Goal: Check status

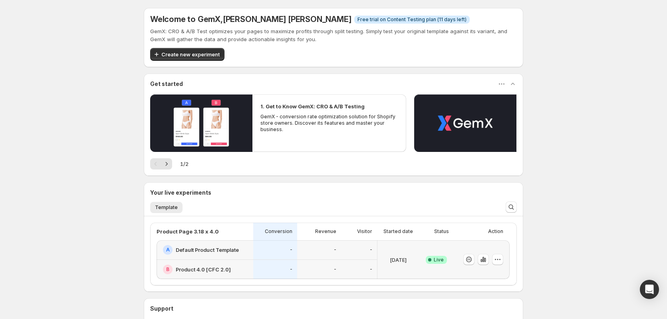
click at [480, 246] on div at bounding box center [480, 259] width 46 height 32
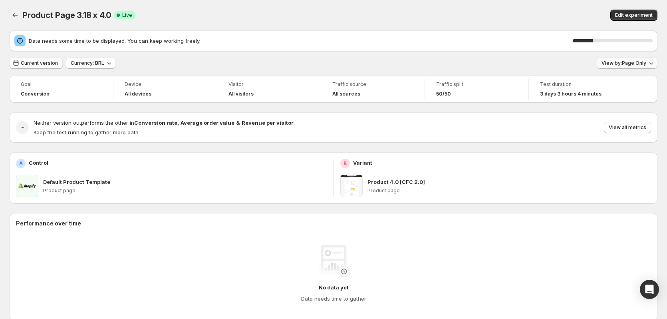
click at [628, 65] on span "View by: Page Only" at bounding box center [624, 63] width 45 height 6
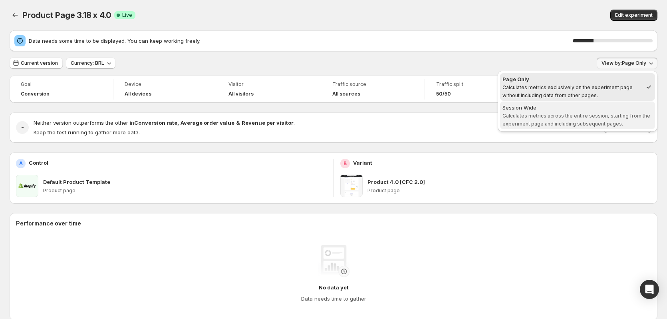
click at [592, 110] on div "Session Wide" at bounding box center [578, 108] width 150 height 8
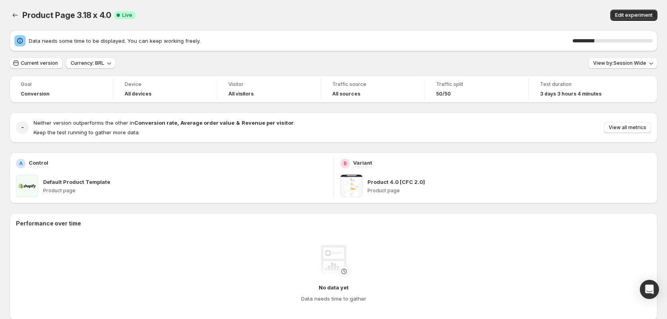
click at [511, 4] on div "Product Page 3.18 x 4.0. This page is ready Product Page 3.18 x 4.0 Success Com…" at bounding box center [334, 15] width 648 height 30
drag, startPoint x: 509, startPoint y: 1, endPoint x: 491, endPoint y: 0, distance: 17.6
click at [491, 0] on div "Product Page 3.18 x 4.0. This page is ready Product Page 3.18 x 4.0 Success Com…" at bounding box center [334, 15] width 648 height 30
click at [642, 125] on span "View all metrics" at bounding box center [628, 127] width 38 height 6
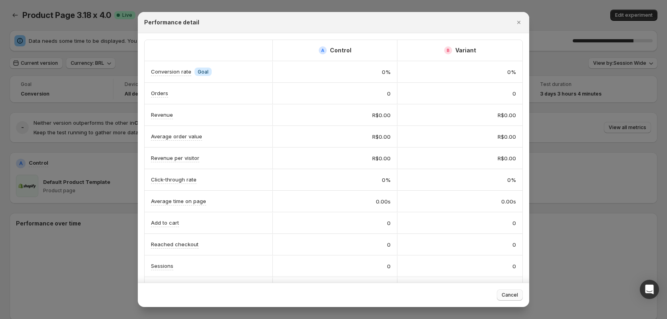
click at [516, 294] on span "Cancel" at bounding box center [510, 295] width 16 height 6
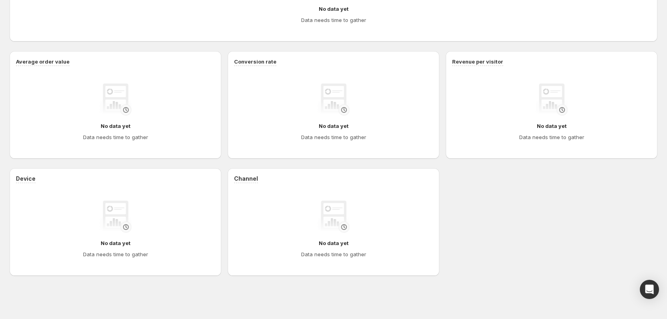
click at [472, 237] on div "Device No data yet Data needs time to gather Channel No data yet Data needs tim…" at bounding box center [334, 222] width 648 height 108
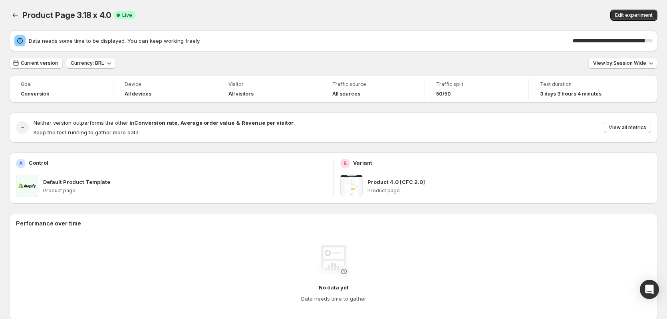
click at [645, 40] on div "90 %" at bounding box center [609, 40] width 72 height 3
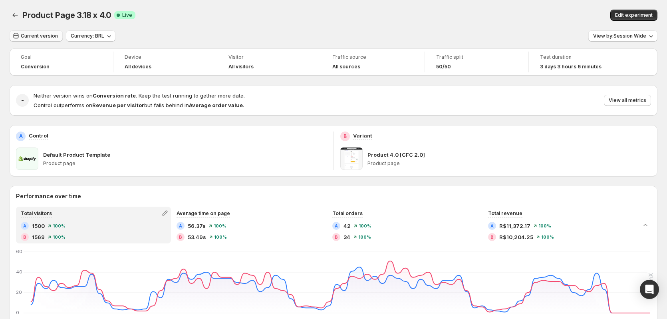
click at [49, 36] on span "Current version" at bounding box center [39, 36] width 37 height 6
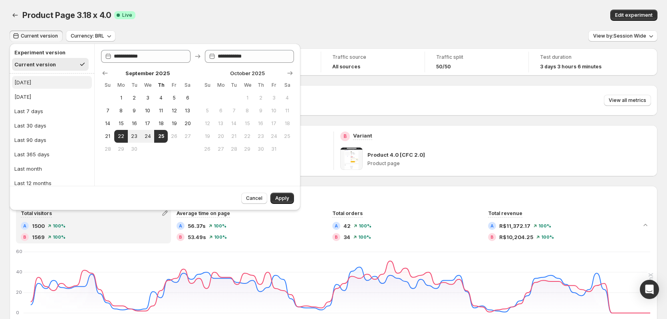
click at [36, 84] on button "Today" at bounding box center [52, 82] width 80 height 13
type input "**********"
click at [283, 199] on span "Apply" at bounding box center [282, 198] width 14 height 6
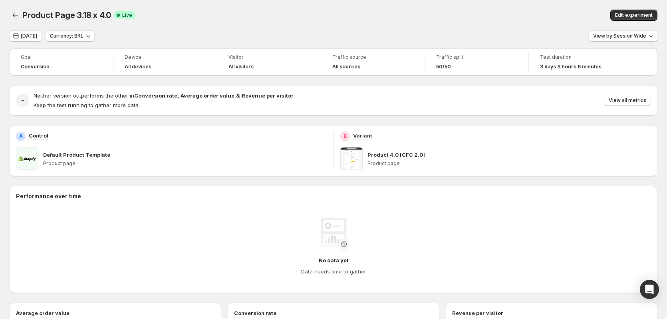
click at [267, 184] on div "Goal Conversion Device All devices Visitor All visitors Traffic source All sour…" at bounding box center [334, 287] width 648 height 479
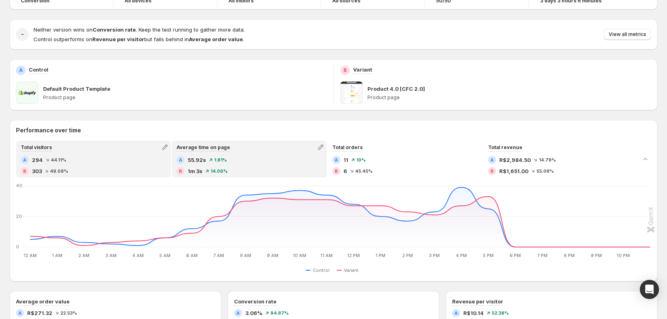
scroll to position [80, 0]
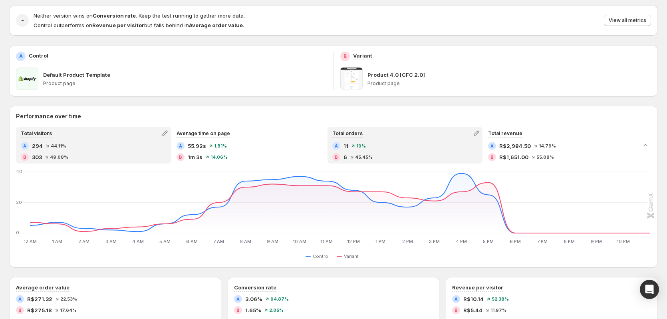
click at [397, 149] on div "A 11 10 %" at bounding box center [405, 146] width 145 height 8
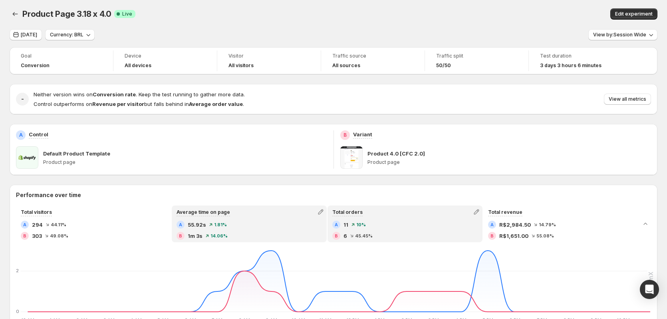
scroll to position [0, 0]
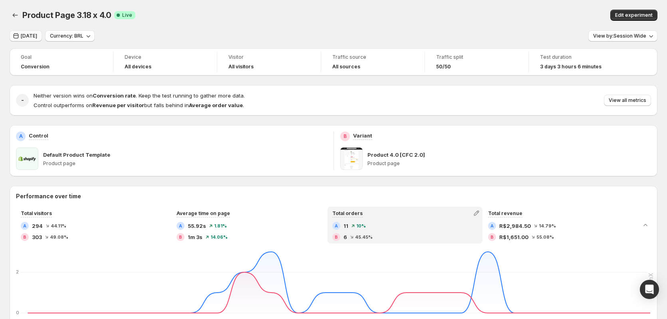
click at [35, 38] on button "Today" at bounding box center [26, 35] width 32 height 11
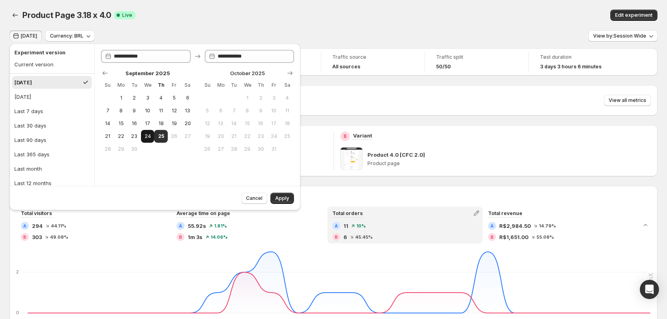
click at [145, 137] on span "24" at bounding box center [147, 136] width 7 height 6
type input "**********"
click at [283, 199] on span "Apply" at bounding box center [282, 198] width 14 height 6
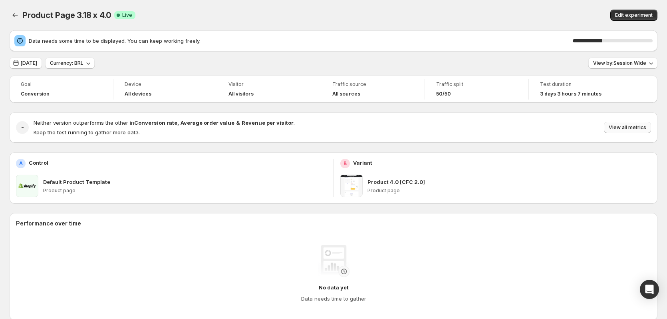
click at [638, 129] on span "View all metrics" at bounding box center [628, 127] width 38 height 6
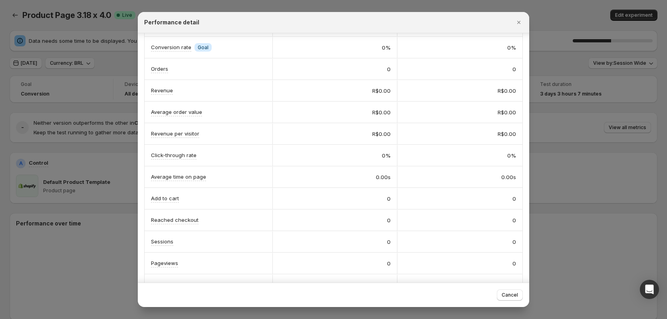
scroll to position [44, 0]
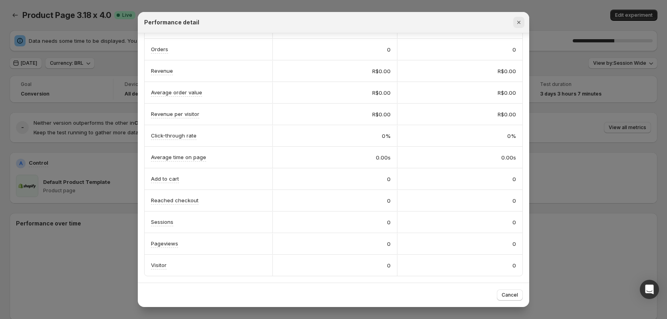
click at [519, 22] on icon "Close" at bounding box center [519, 22] width 3 height 3
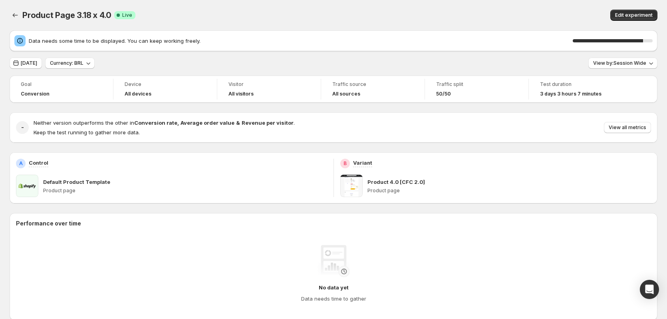
click at [100, 80] on div "Goal" at bounding box center [61, 84] width 81 height 8
click at [99, 79] on div "Goal Conversion" at bounding box center [61, 89] width 94 height 21
click at [77, 46] on div "Data needs some time to be displayed. You can keep working freely. 89 %" at bounding box center [333, 40] width 639 height 11
click at [76, 42] on span "Data needs some time to be displayed. You can keep working freely." at bounding box center [301, 41] width 544 height 8
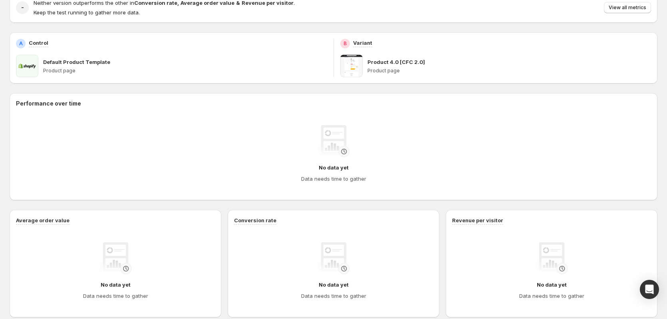
click at [165, 60] on div "Default Product Template" at bounding box center [185, 62] width 284 height 8
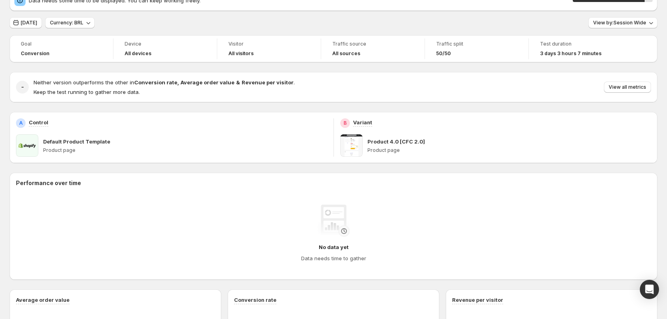
scroll to position [0, 0]
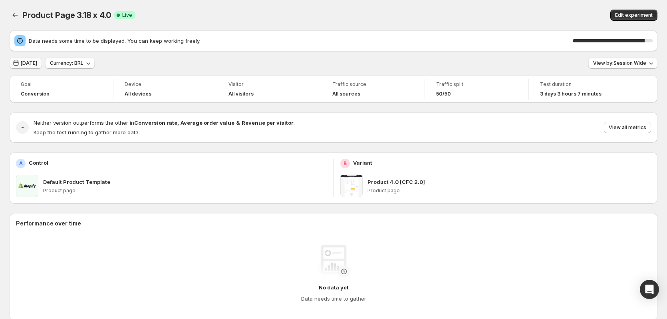
click at [28, 58] on button "Yesterday" at bounding box center [26, 63] width 32 height 11
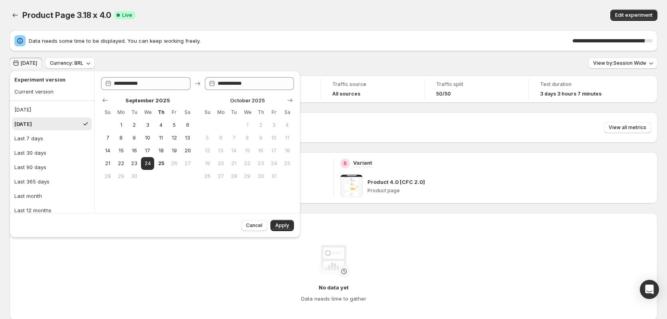
click at [223, 56] on div "Data needs some time to be displayed. You can keep working freely. 90 % Yesterd…" at bounding box center [334, 292] width 648 height 524
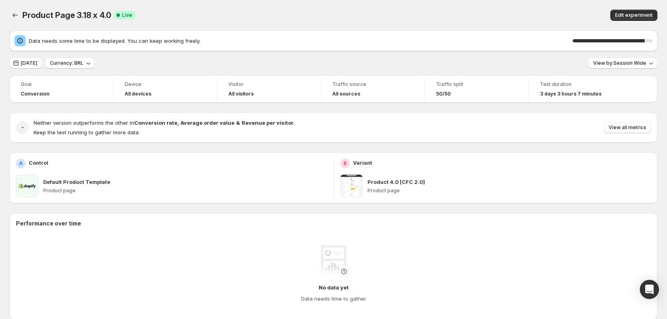
click at [646, 46] on div "Data needs some time to be displayed. You can keep working freely. 90 %" at bounding box center [333, 40] width 639 height 11
click at [647, 44] on div "90 %" at bounding box center [613, 41] width 80 height 8
drag, startPoint x: 647, startPoint y: 44, endPoint x: 642, endPoint y: 42, distance: 4.7
click at [646, 44] on div "90 %" at bounding box center [613, 41] width 80 height 8
click at [642, 42] on div "90 %" at bounding box center [609, 40] width 72 height 3
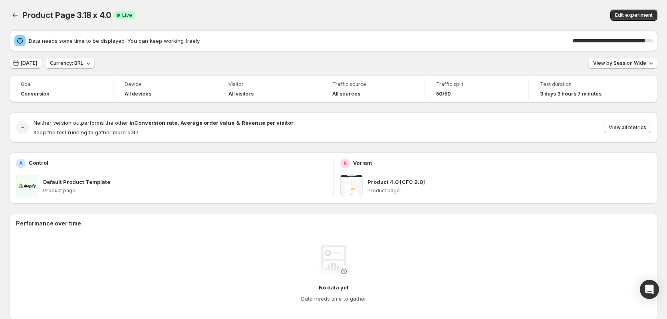
click at [415, 34] on div "Data needs some time to be displayed. You can keep working freely. 90 %" at bounding box center [334, 40] width 648 height 21
click at [77, 16] on span "Product Page 3.18 x 4.0" at bounding box center [66, 15] width 89 height 10
click at [67, 15] on span "Product Page 3.18 x 4.0" at bounding box center [66, 15] width 89 height 10
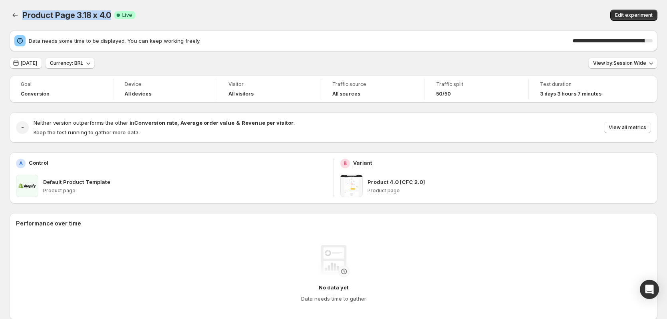
drag, startPoint x: 23, startPoint y: 13, endPoint x: 108, endPoint y: 17, distance: 84.8
click at [108, 17] on span "Product Page 3.18 x 4.0" at bounding box center [66, 15] width 89 height 10
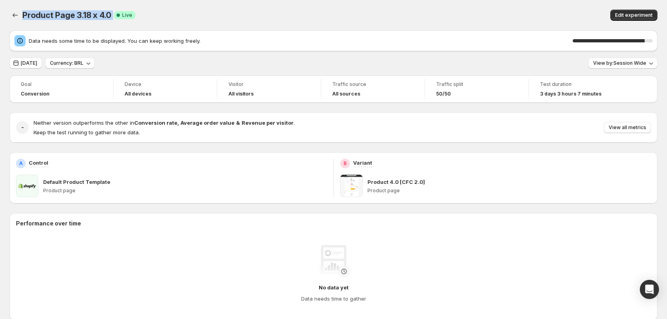
click at [108, 17] on span "Product Page 3.18 x 4.0" at bounding box center [66, 15] width 89 height 10
click at [321, 19] on div "Product Page 3.18 x 4.0 Success Complete Live" at bounding box center [195, 15] width 346 height 11
click at [37, 63] on span "Yesterday" at bounding box center [29, 63] width 16 height 6
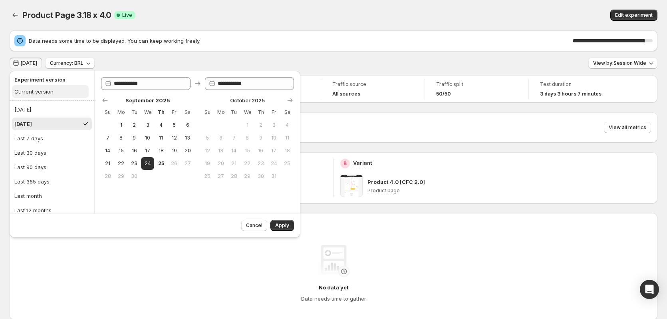
click at [42, 90] on div "Current version" at bounding box center [33, 92] width 39 height 8
type input "**********"
click at [281, 224] on span "Apply" at bounding box center [282, 225] width 14 height 6
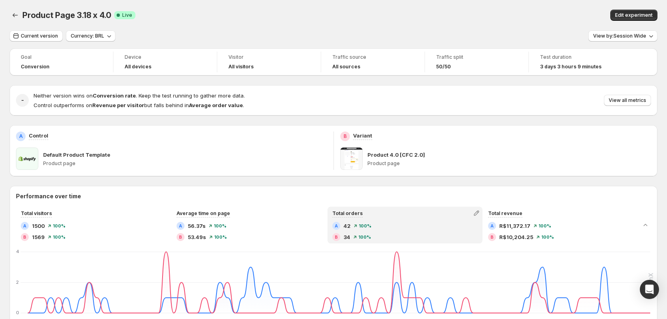
click at [243, 28] on div "Product Page 3.18 x 4.0. This page is ready Product Page 3.18 x 4.0 Success Com…" at bounding box center [334, 15] width 648 height 30
click at [269, 16] on div "Product Page 3.18 x 4.0 Success Complete Live" at bounding box center [195, 15] width 346 height 11
click at [270, 14] on div "Product Page 3.18 x 4.0 Success Complete Live" at bounding box center [195, 15] width 346 height 11
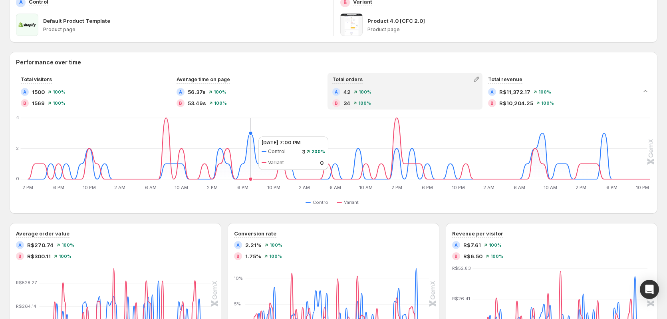
scroll to position [120, 0]
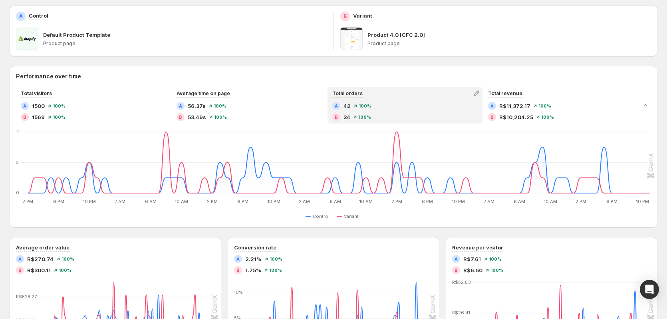
click at [343, 232] on div "Performance over time Total visitors A 1500 100 % B 1569 100 % Average time on …" at bounding box center [334, 305] width 648 height 478
click at [353, 234] on div "Performance over time Total visitors A 1500 100 % B 1569 100 % Average time on …" at bounding box center [334, 305] width 648 height 478
drag, startPoint x: 331, startPoint y: 234, endPoint x: 195, endPoint y: 237, distance: 135.9
click at [195, 237] on div "Performance over time Total visitors A 1500 100 % B 1569 100 % Average time on …" at bounding box center [334, 305] width 648 height 478
click at [193, 233] on div "Performance over time Total visitors A 1500 100 % B 1569 100 % Average time on …" at bounding box center [334, 305] width 648 height 478
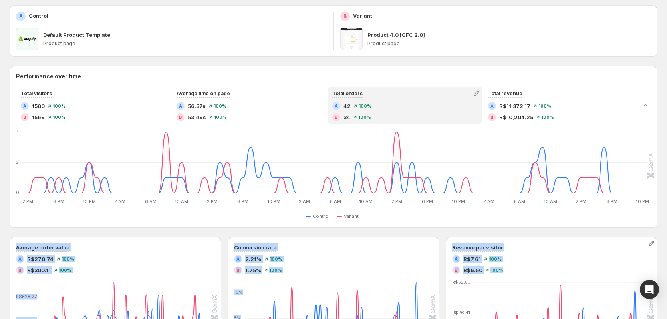
drag, startPoint x: 18, startPoint y: 234, endPoint x: 568, endPoint y: 267, distance: 550.9
click at [571, 269] on div "Performance over time Total visitors A 1500 100 % B 1569 100 % Average time on …" at bounding box center [334, 305] width 648 height 478
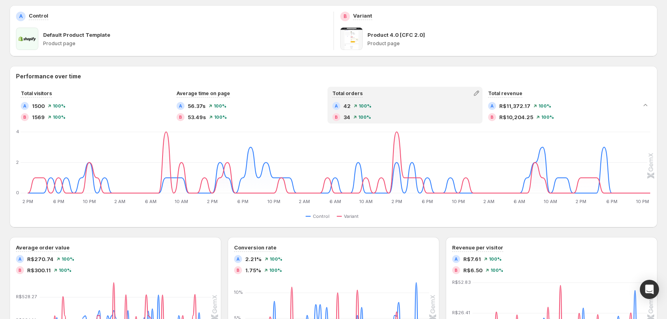
click at [489, 230] on div "Performance over time Total visitors A 1500 100 % B 1569 100 % Average time on …" at bounding box center [334, 305] width 648 height 478
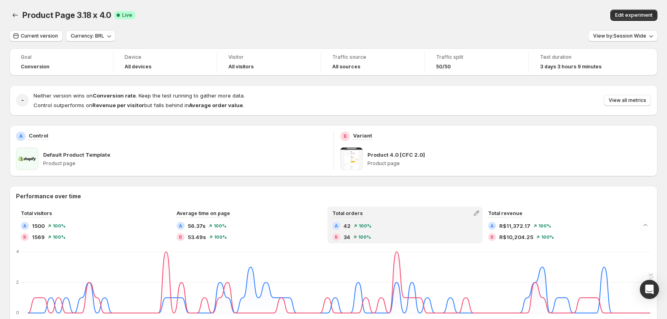
click at [291, 18] on div "Product Page 3.18 x 4.0 Success Complete Live" at bounding box center [195, 15] width 346 height 11
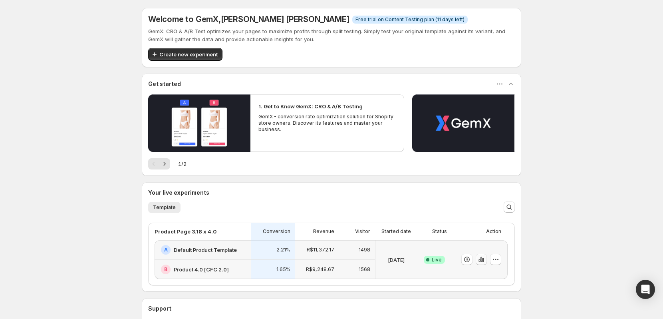
click at [486, 259] on icon "button" at bounding box center [482, 259] width 8 height 8
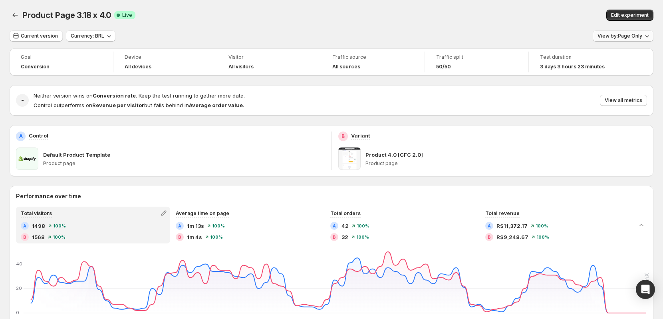
click at [637, 38] on span "View by: Page Only" at bounding box center [620, 36] width 45 height 6
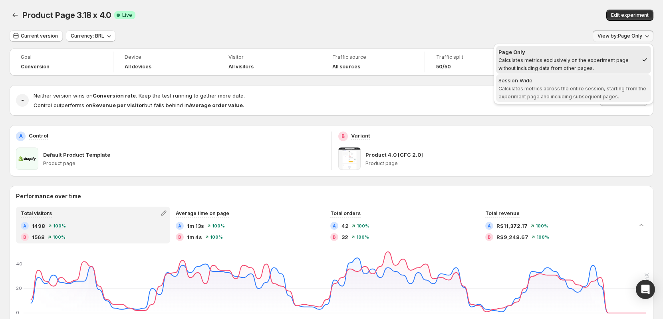
click at [602, 84] on div "Session Wide" at bounding box center [574, 80] width 150 height 8
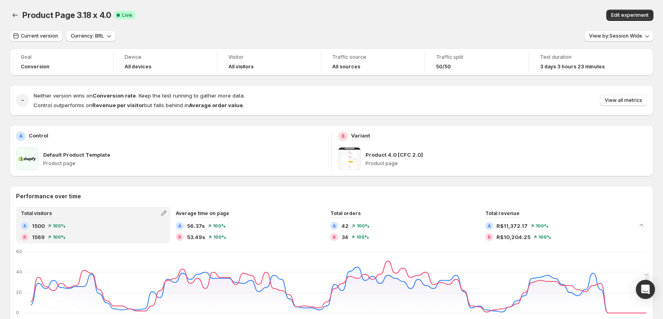
click at [629, 65] on div "Test duration 3 days 3 hours 23 minutes" at bounding box center [581, 62] width 104 height 21
click at [622, 99] on span "View all metrics" at bounding box center [624, 100] width 38 height 6
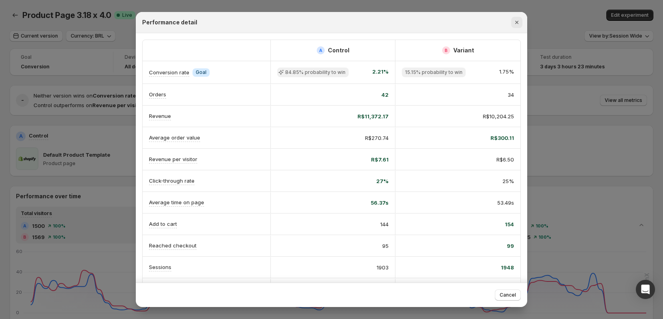
click at [515, 22] on icon "Close" at bounding box center [517, 22] width 8 height 8
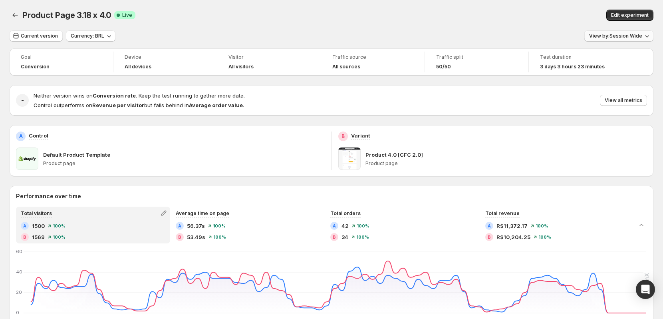
click at [611, 35] on span "View by: Session Wide" at bounding box center [616, 36] width 53 height 6
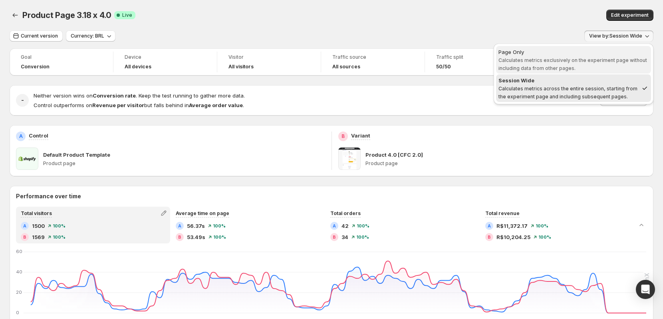
click at [554, 59] on span "Calculates metrics exclusively on the experiment page without including data fr…" at bounding box center [573, 64] width 149 height 14
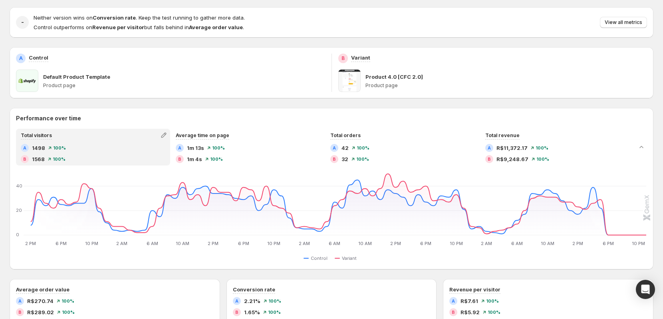
scroll to position [40, 0]
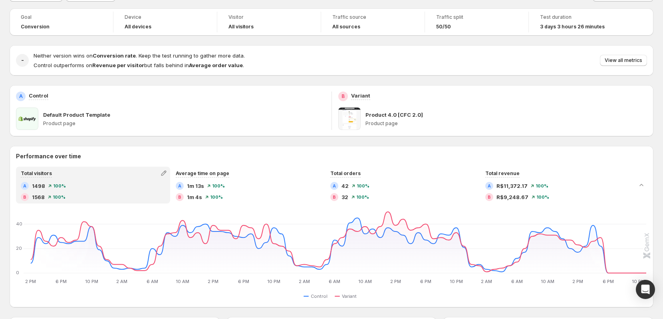
click at [612, 2] on div "Current version Currency: BRL View by: Page Only Goal Conversion Device All dev…" at bounding box center [332, 307] width 644 height 634
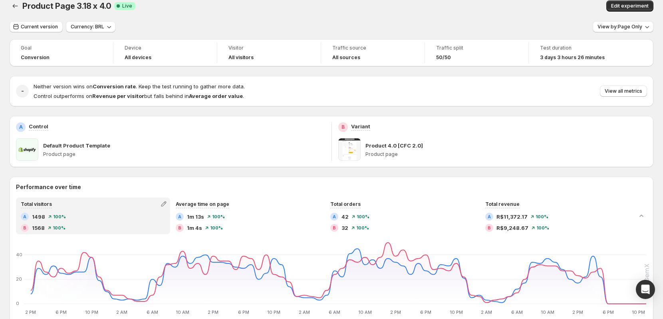
scroll to position [0, 0]
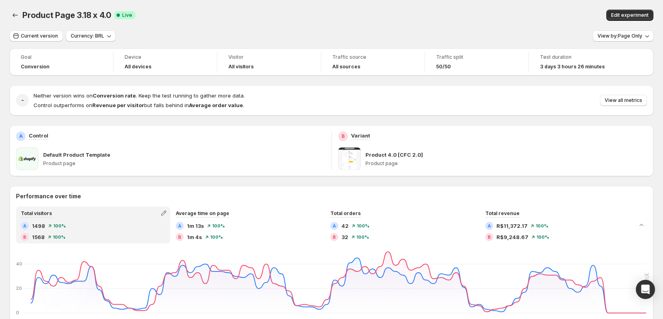
click at [617, 36] on span "View by: Page Only" at bounding box center [620, 36] width 45 height 6
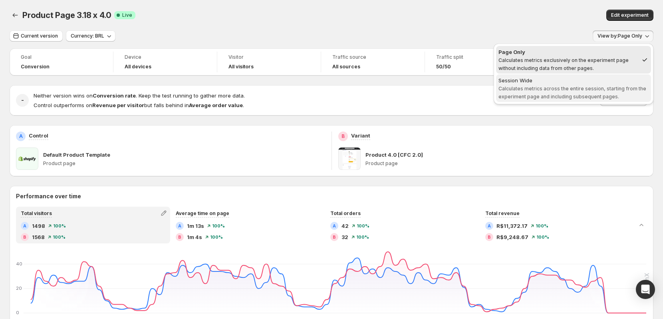
click at [596, 94] on span "Calculates metrics across the entire session, starting from the experiment page…" at bounding box center [573, 93] width 148 height 14
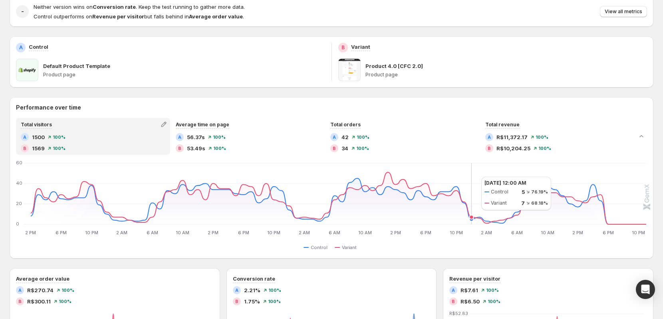
scroll to position [80, 0]
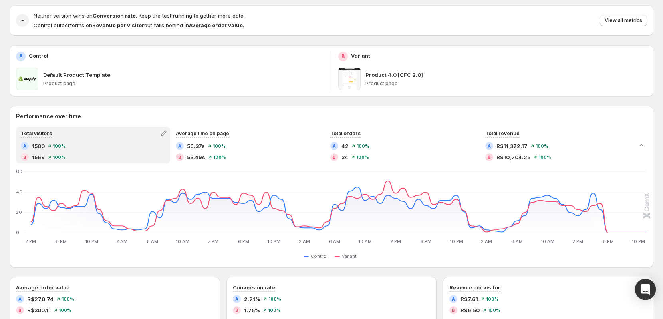
click at [652, 293] on div "Open Intercom Messenger" at bounding box center [646, 289] width 21 height 21
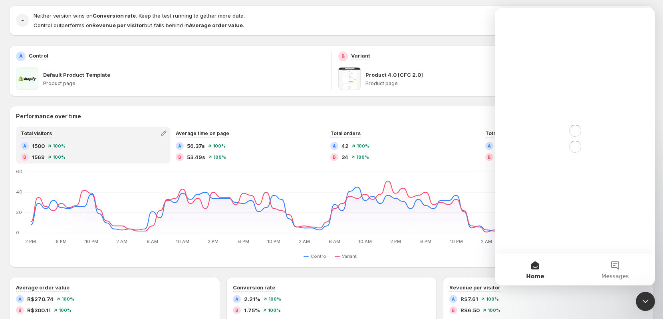
scroll to position [0, 0]
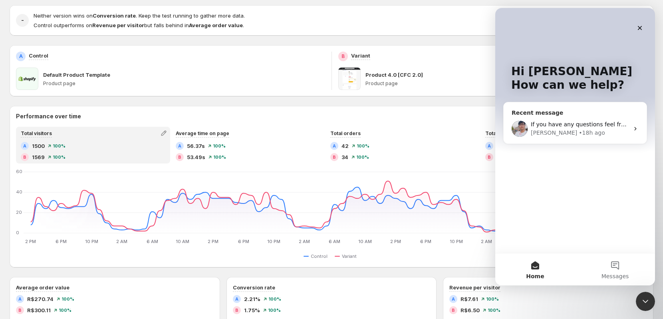
click at [558, 121] on span "If you have any questions feel free reach out, I'd be happy to help" at bounding box center [623, 124] width 185 height 6
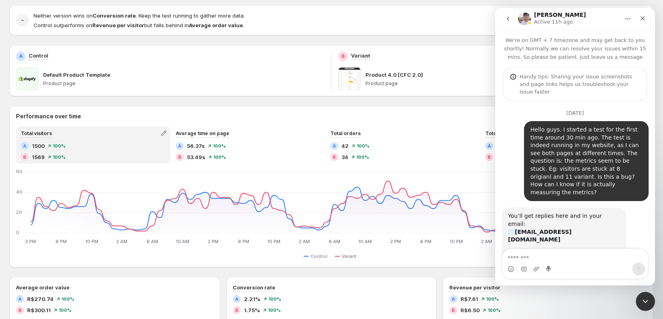
scroll to position [3913, 0]
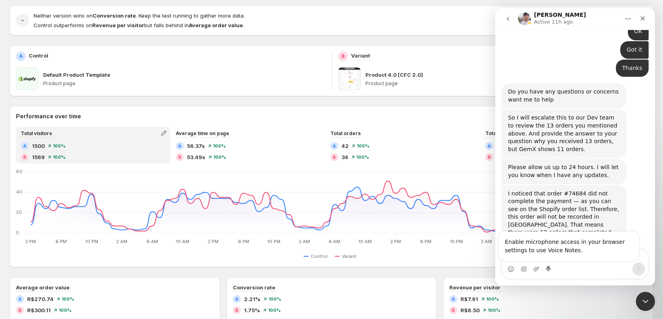
click at [582, 261] on div "Enable microphone access in your browser settings to use Voice Notes." at bounding box center [569, 246] width 141 height 30
click at [576, 259] on div "Enable microphone access in your browser settings to use Voice Notes." at bounding box center [569, 246] width 141 height 30
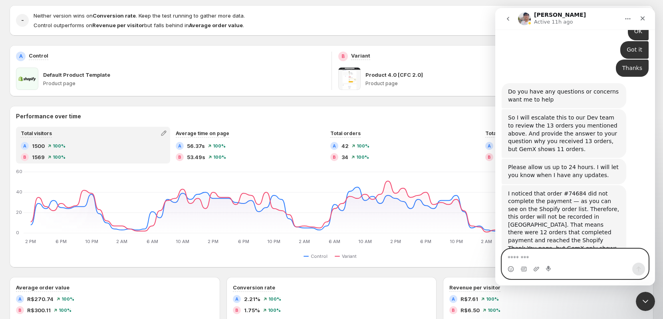
click at [584, 256] on textarea "Message…" at bounding box center [575, 256] width 146 height 14
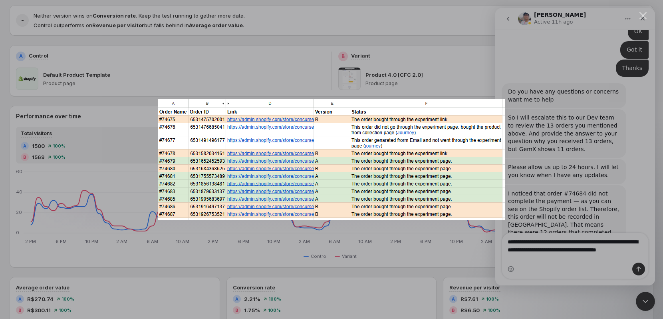
click at [555, 188] on div "Intercom messenger" at bounding box center [331, 159] width 663 height 319
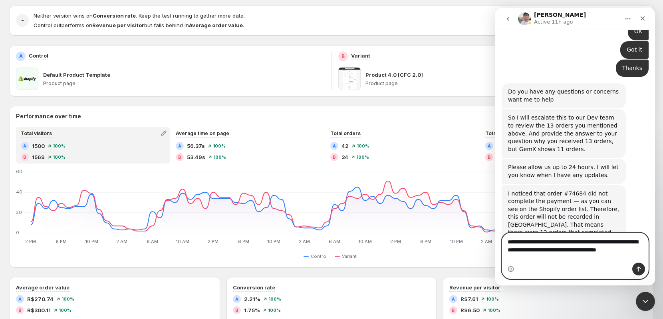
click at [563, 258] on textarea "**********" at bounding box center [575, 248] width 146 height 30
drag, startPoint x: 556, startPoint y: 259, endPoint x: 508, endPoint y: 260, distance: 48.0
click at [508, 260] on textarea "**********" at bounding box center [575, 248] width 146 height 30
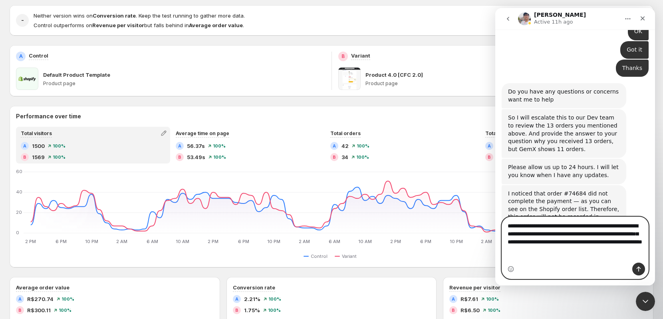
type textarea "**********"
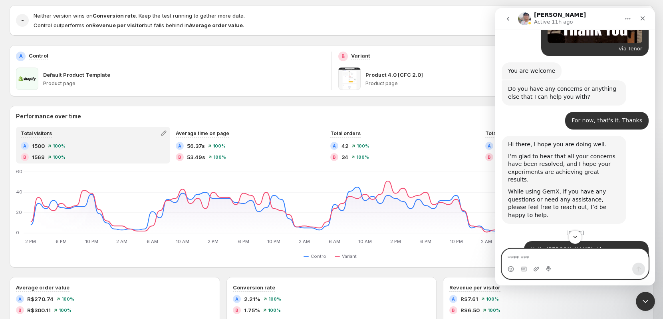
scroll to position [4984, 0]
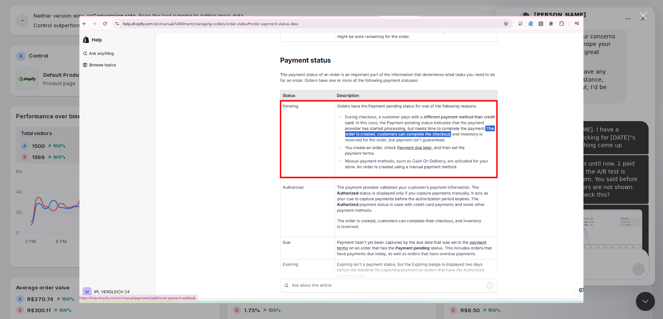
click at [624, 134] on div "Intercom messenger" at bounding box center [331, 159] width 663 height 319
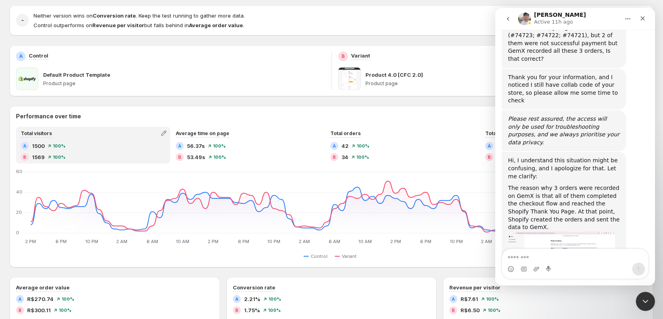
scroll to position [5304, 0]
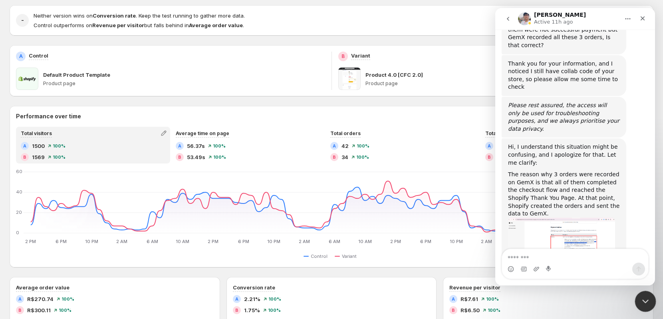
click at [641, 291] on div "Close Intercom Messenger" at bounding box center [644, 300] width 19 height 19
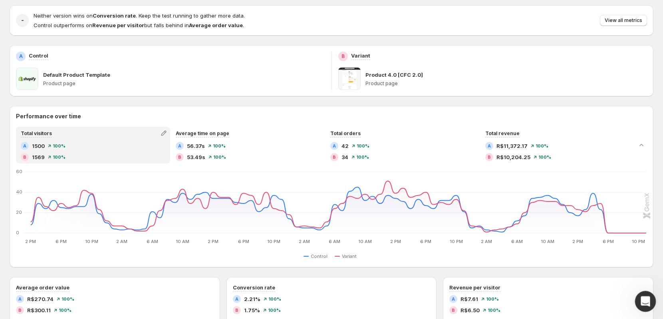
scroll to position [0, 0]
click at [434, 2] on div "Goal Conversion Device All devices Visitor All visitors Traffic source All sour…" at bounding box center [332, 276] width 644 height 616
click at [614, 22] on span "View all metrics" at bounding box center [624, 20] width 38 height 6
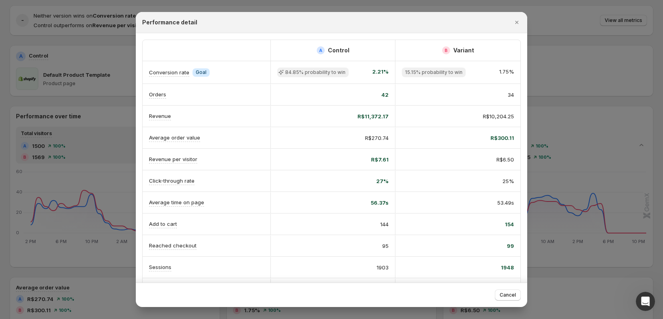
drag, startPoint x: 518, startPoint y: 25, endPoint x: 341, endPoint y: 66, distance: 181.4
click at [364, 63] on div "Performance detail A Control B Variant Conversion rate Info Goal 84.85% probabi…" at bounding box center [332, 159] width 392 height 295
drag, startPoint x: 298, startPoint y: 74, endPoint x: 292, endPoint y: 73, distance: 5.8
click at [297, 74] on span "84.85% probability to win" at bounding box center [315, 72] width 60 height 6
click at [281, 71] on icon ":rl:" at bounding box center [281, 72] width 8 height 8
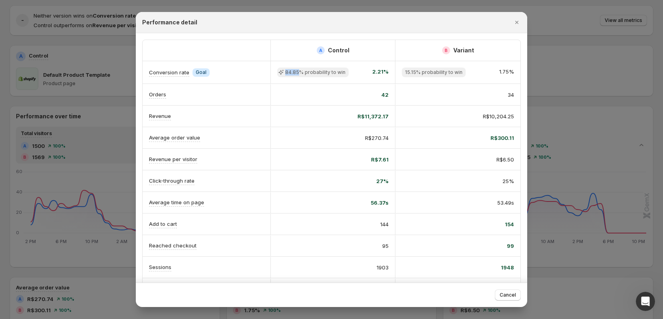
click at [281, 71] on icon ":rl:" at bounding box center [281, 72] width 5 height 5
click at [514, 24] on icon "Close" at bounding box center [517, 22] width 8 height 8
